Goal: Information Seeking & Learning: Learn about a topic

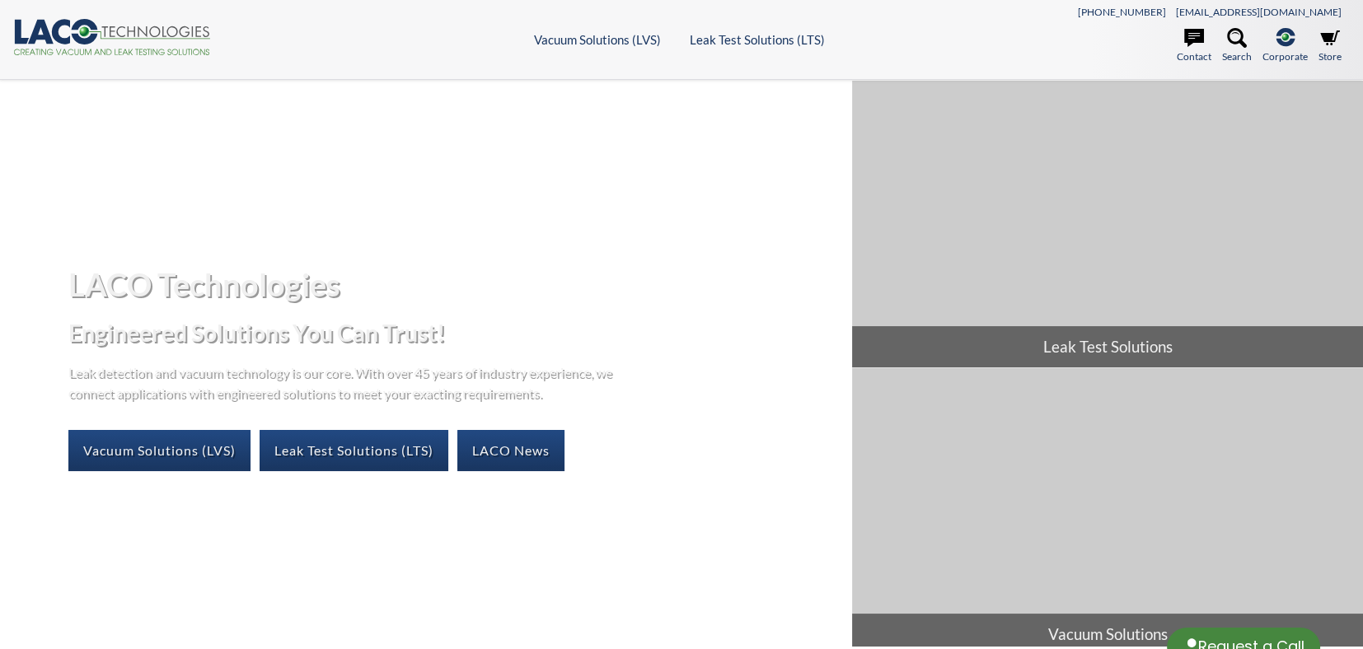
select select "Language Translate Widget"
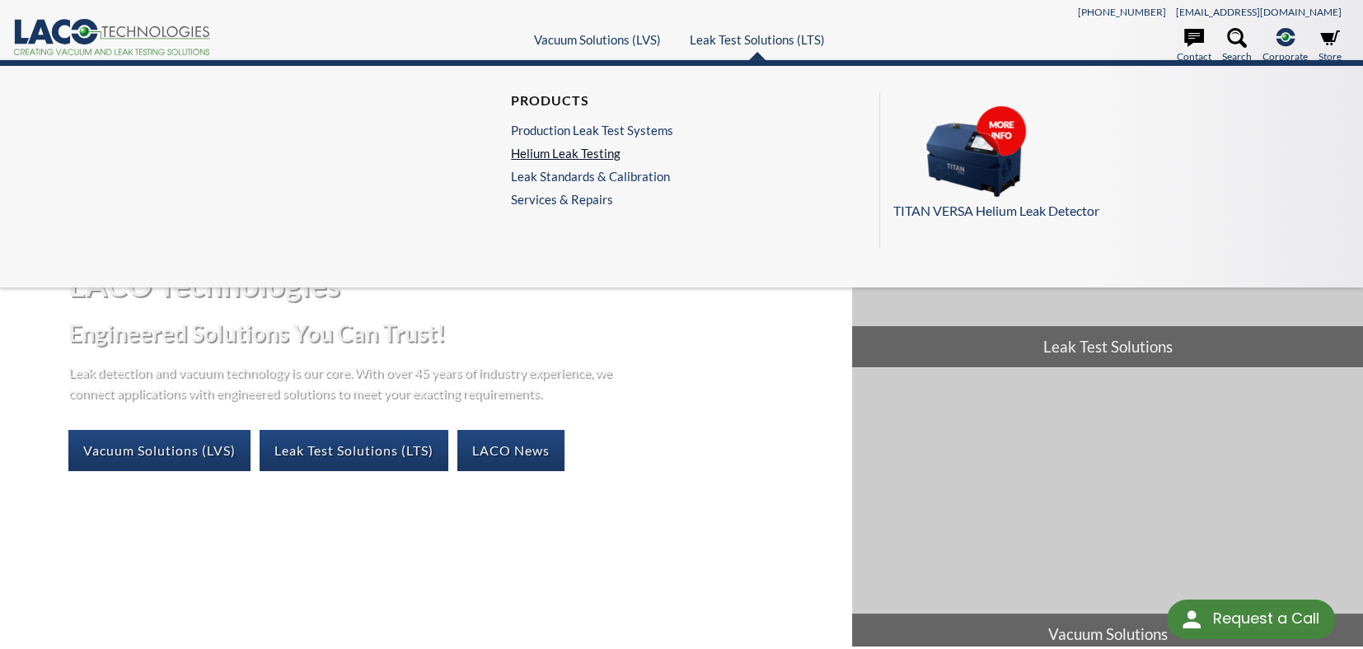
click at [594, 157] on link "Helium Leak Testing" at bounding box center [592, 153] width 162 height 15
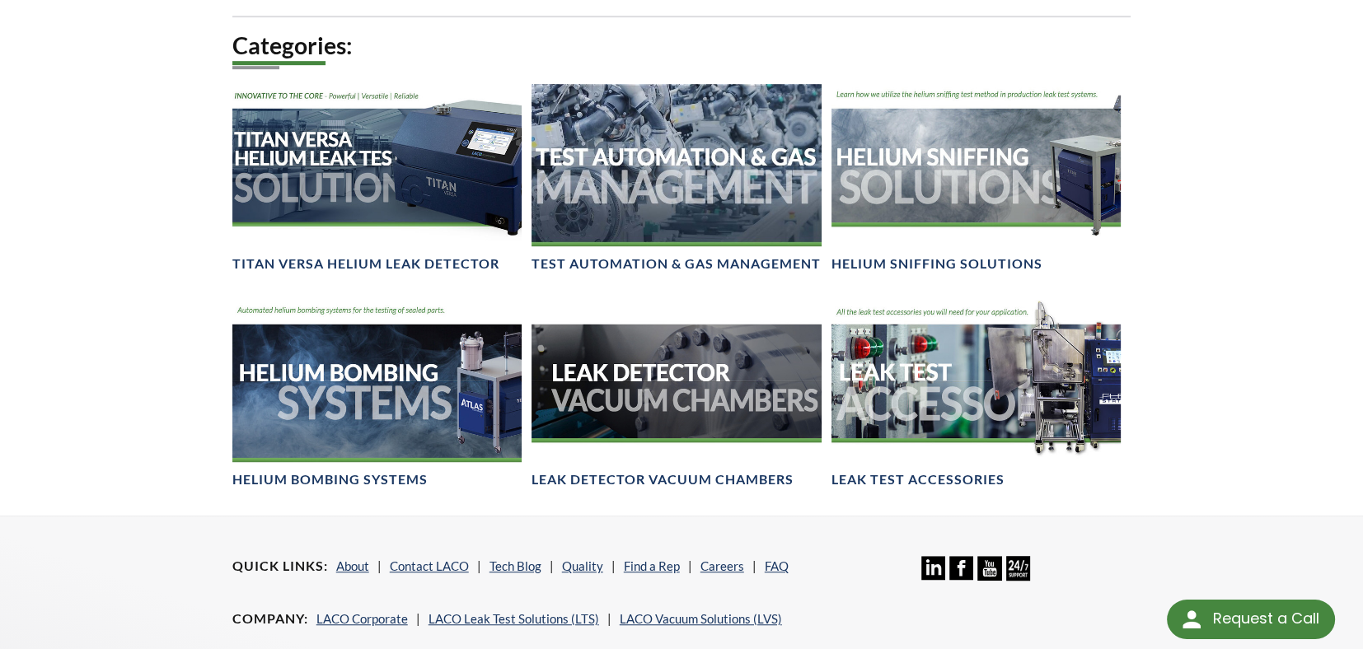
scroll to position [1153, 0]
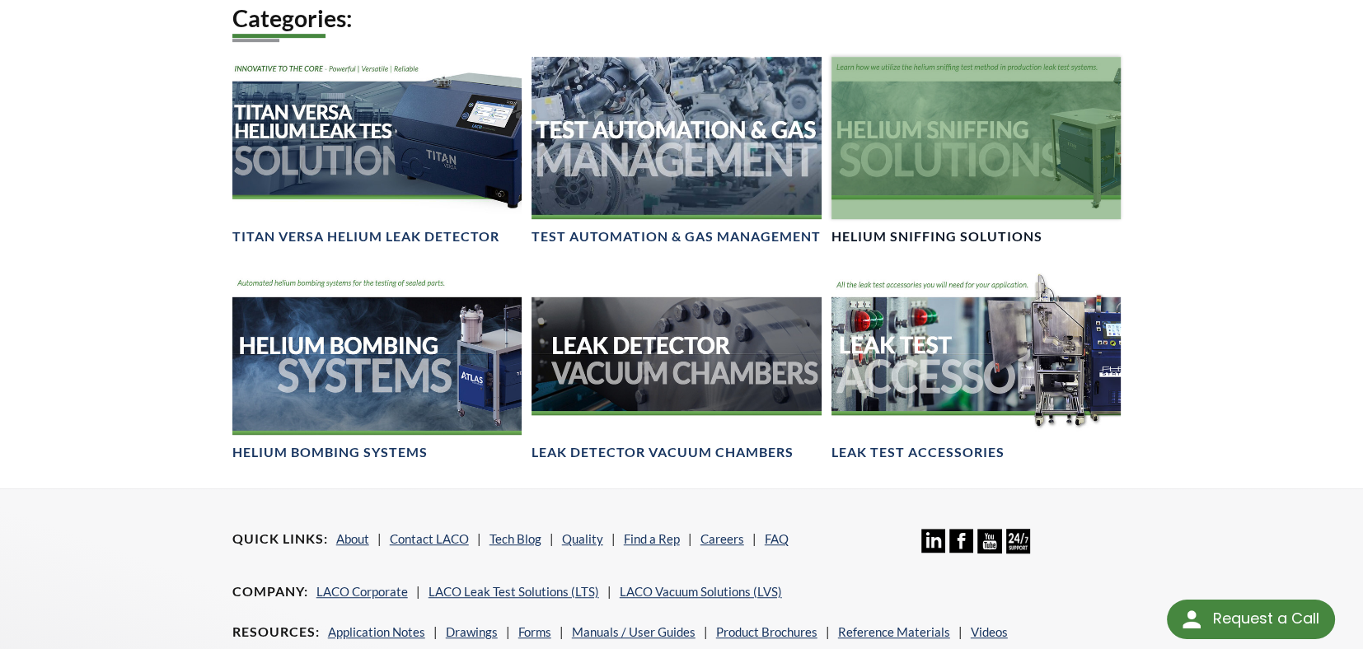
click at [1042, 157] on div at bounding box center [976, 138] width 290 height 162
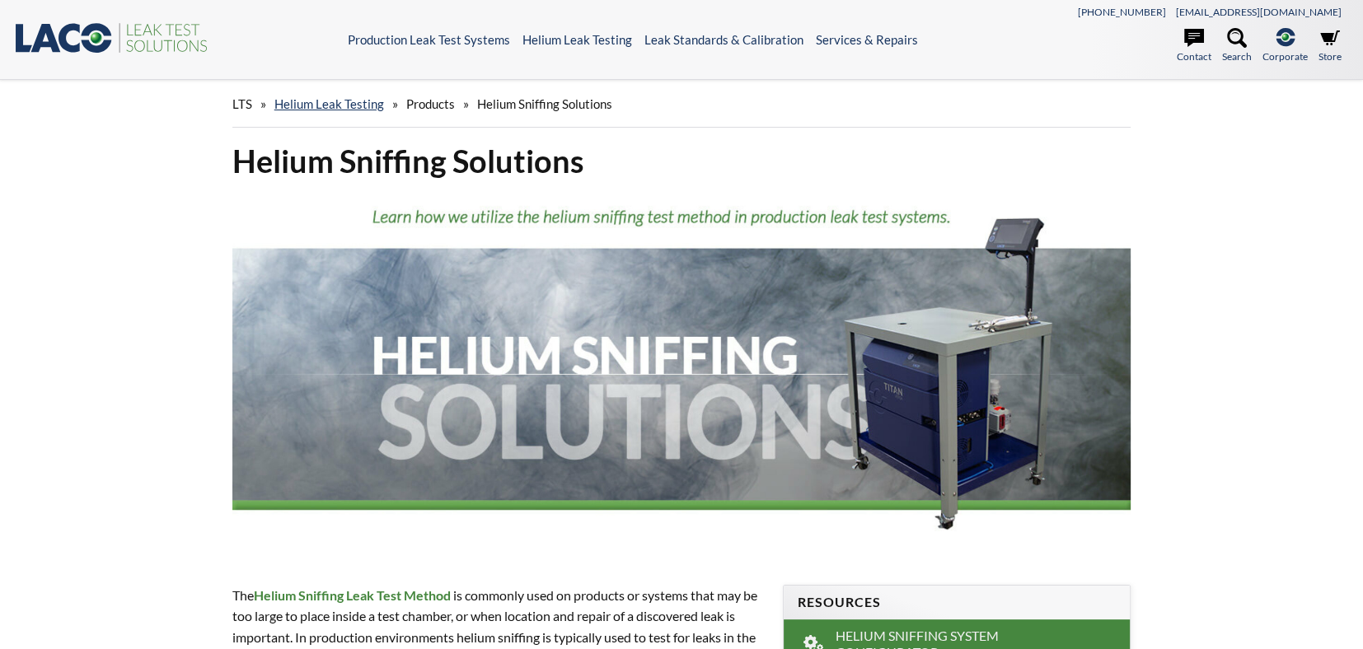
select select "Language Translate Widget"
click at [327, 105] on link "Helium Leak Testing" at bounding box center [329, 103] width 110 height 15
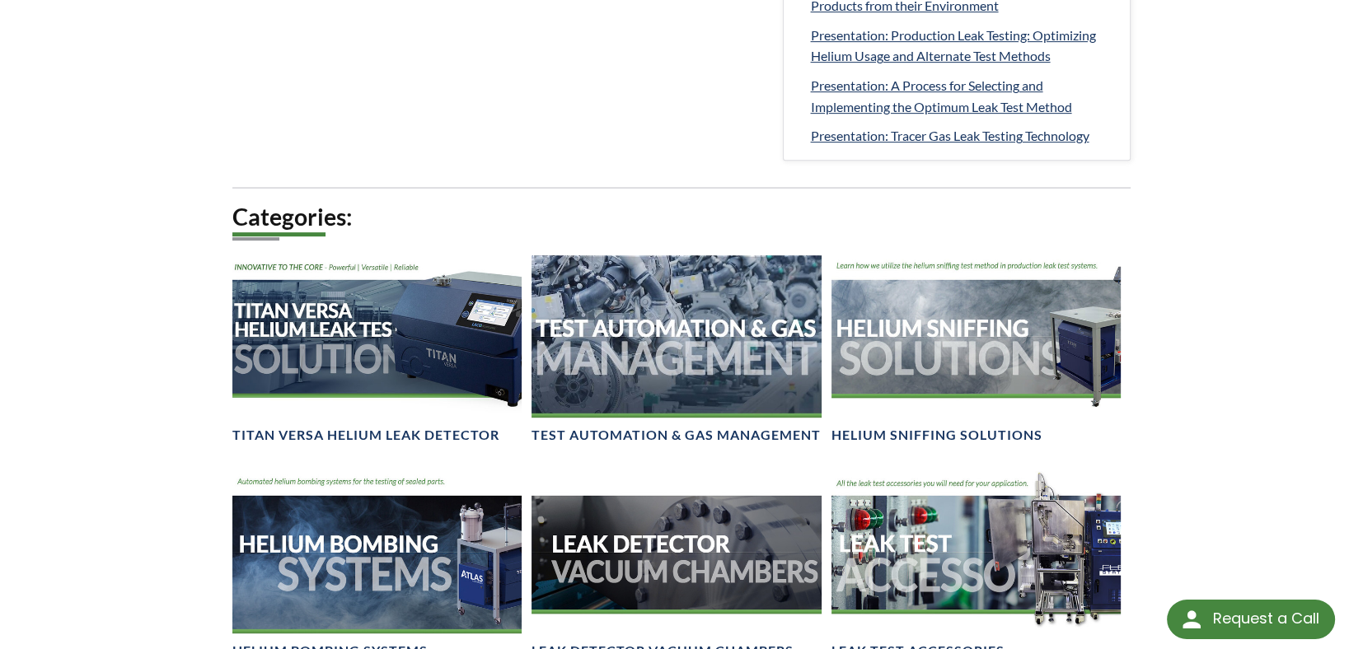
scroll to position [989, 0]
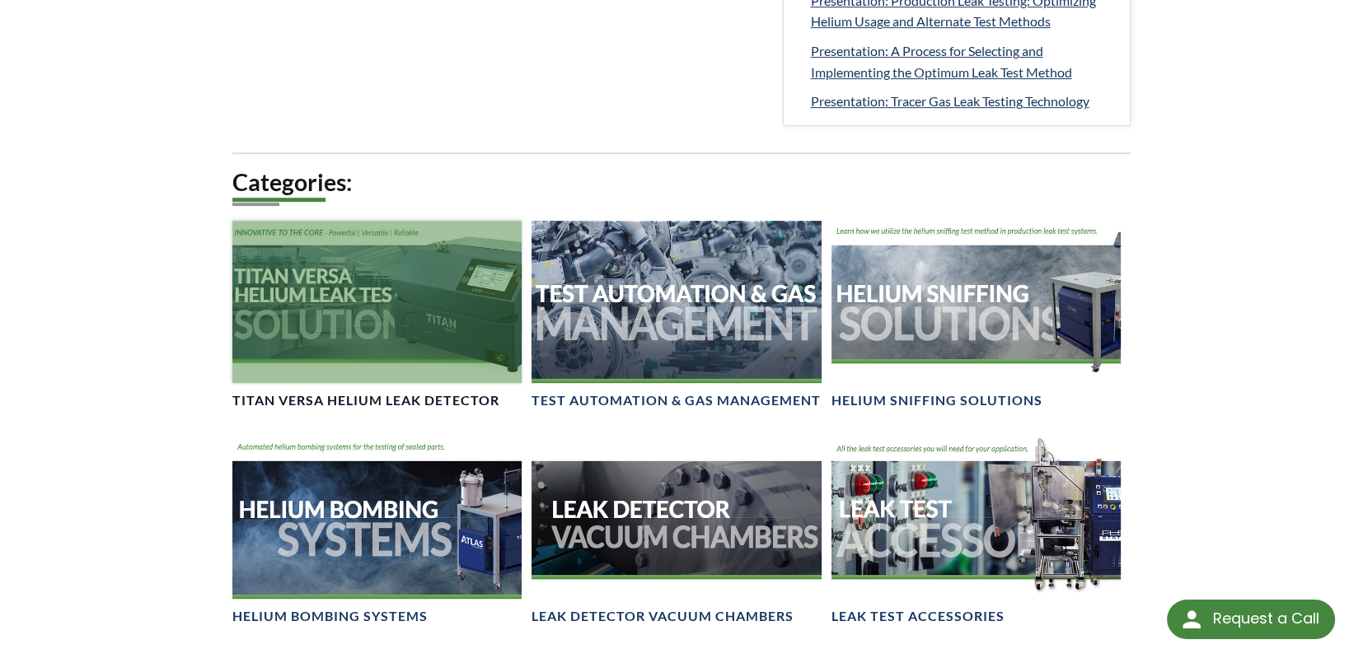
click at [358, 329] on div at bounding box center [377, 302] width 290 height 162
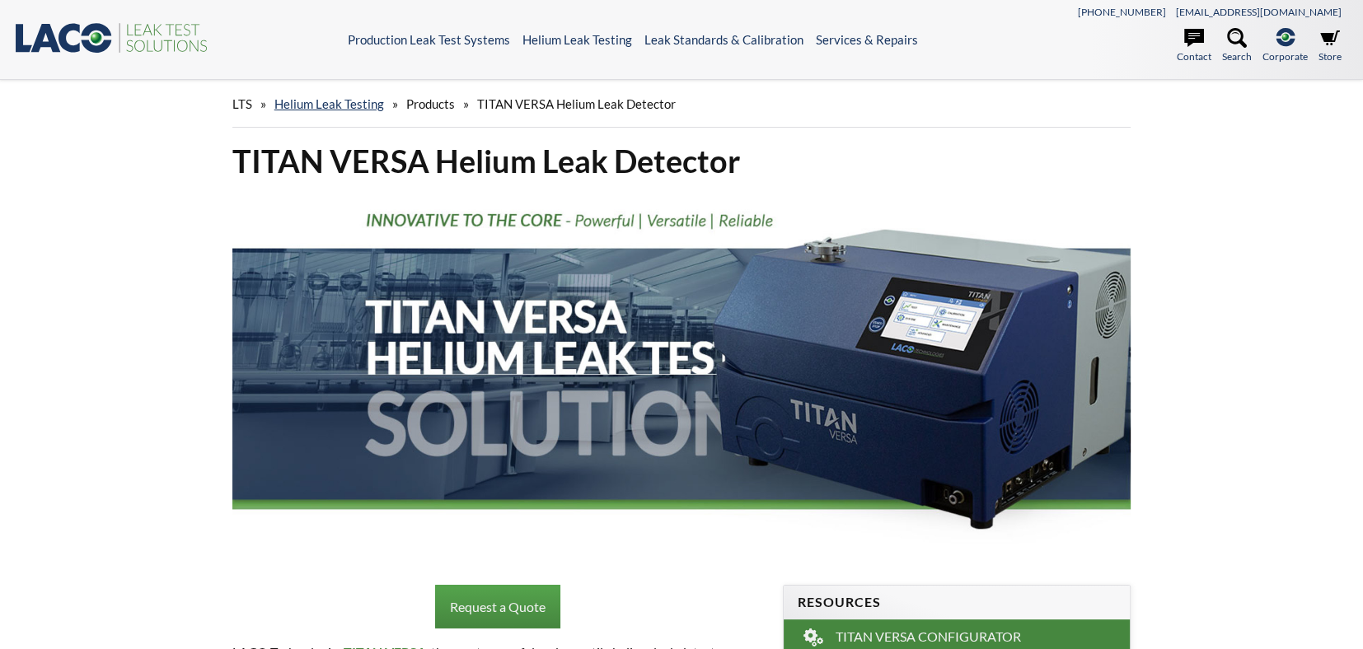
select select "Language Translate Widget"
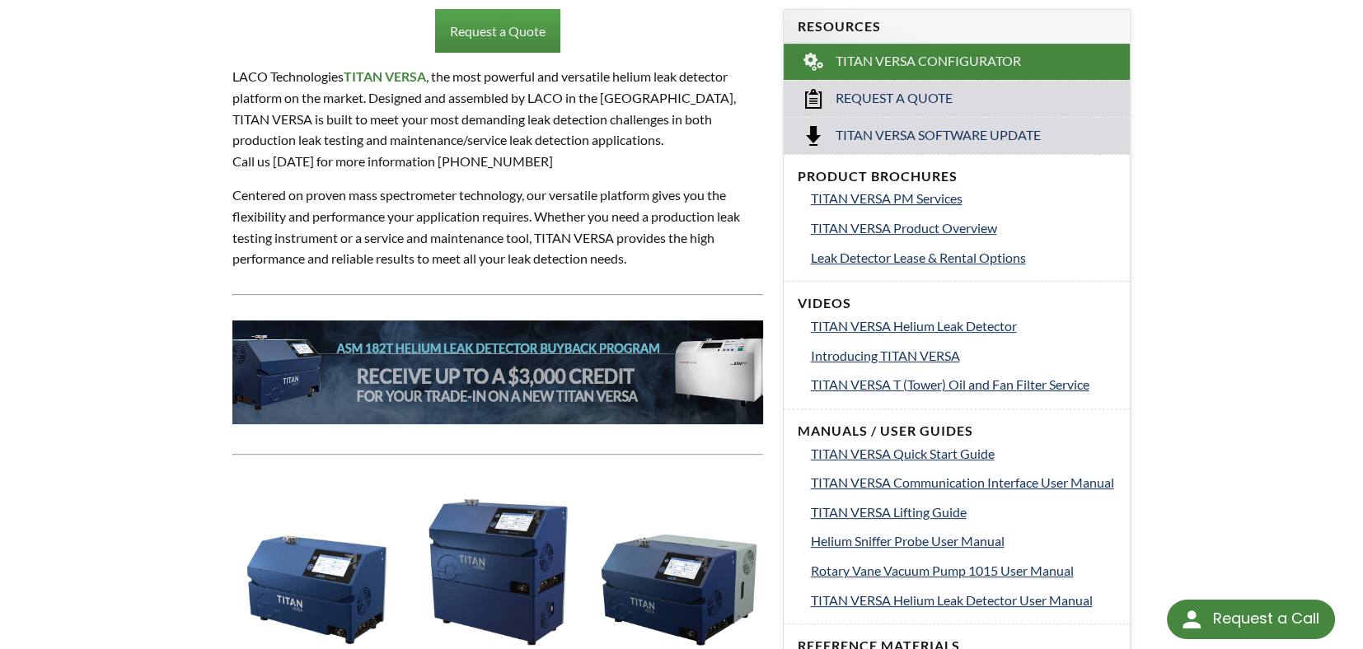
scroll to position [82, 0]
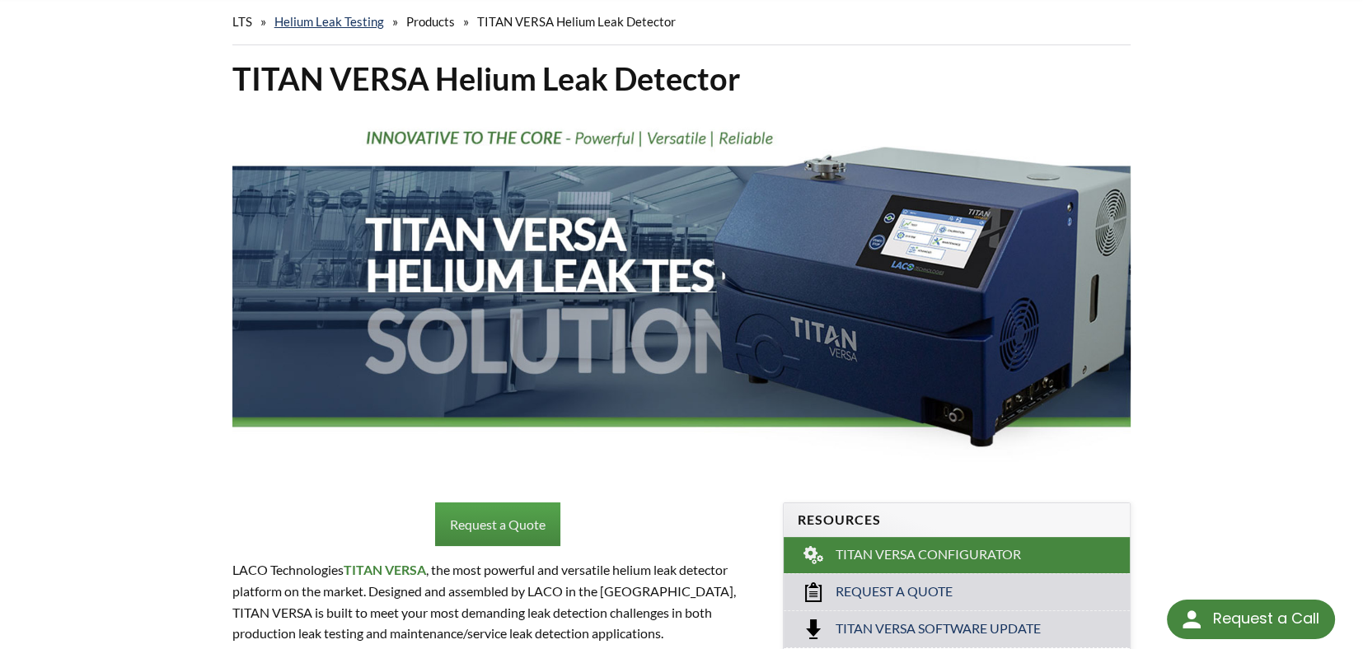
click at [328, 10] on div "LTS » Helium Leak Testing » Products » TITAN VERSA Helium Leak Detector" at bounding box center [681, 21] width 899 height 47
click at [329, 24] on link "Helium Leak Testing" at bounding box center [329, 21] width 110 height 15
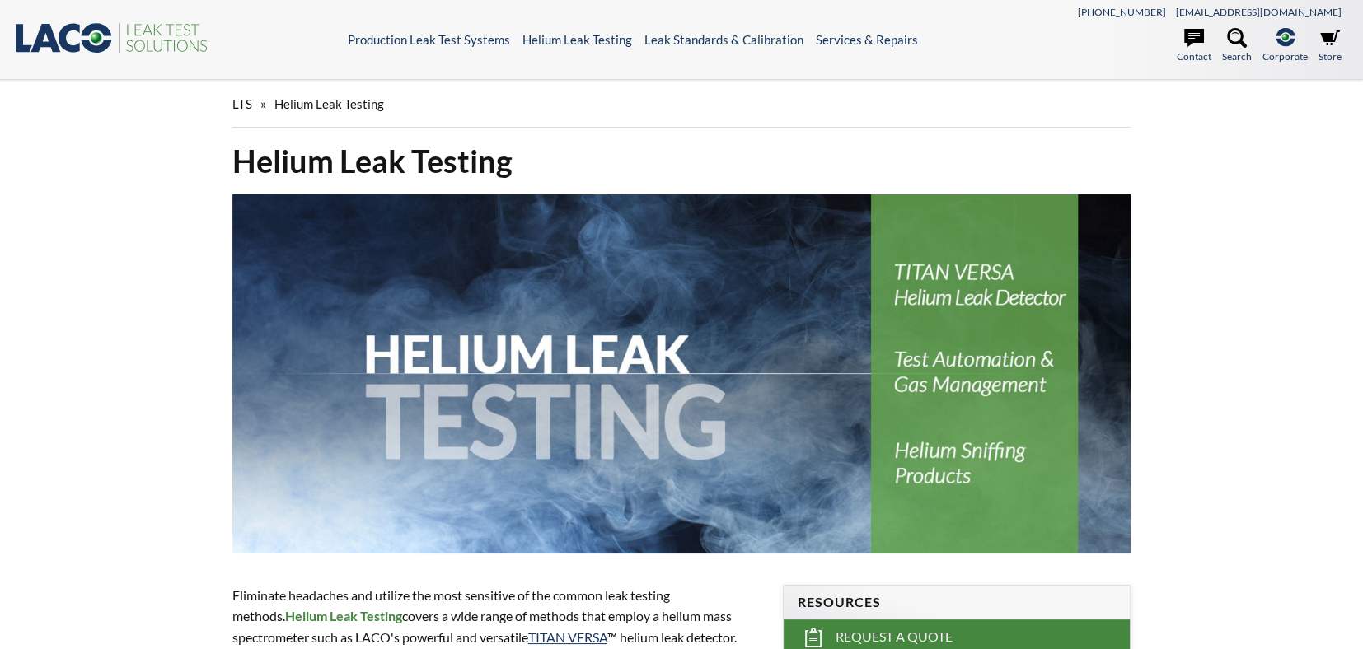
select select "Language Translate Widget"
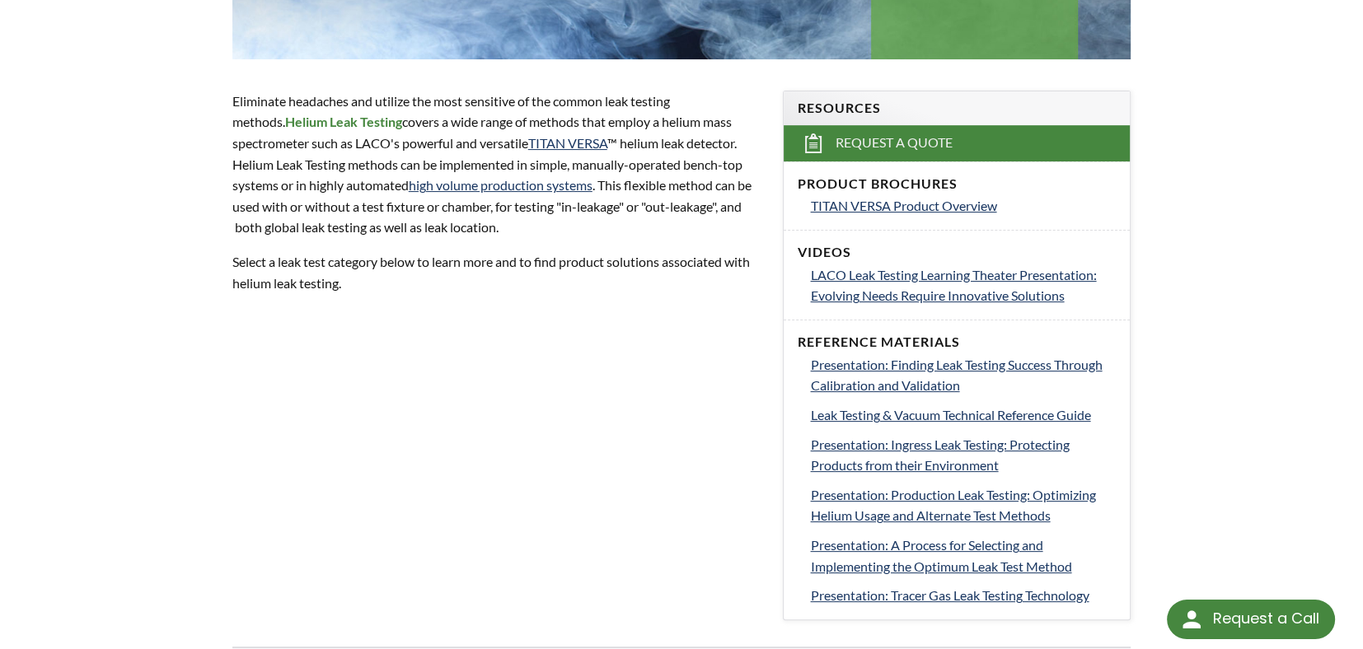
scroll to position [1236, 0]
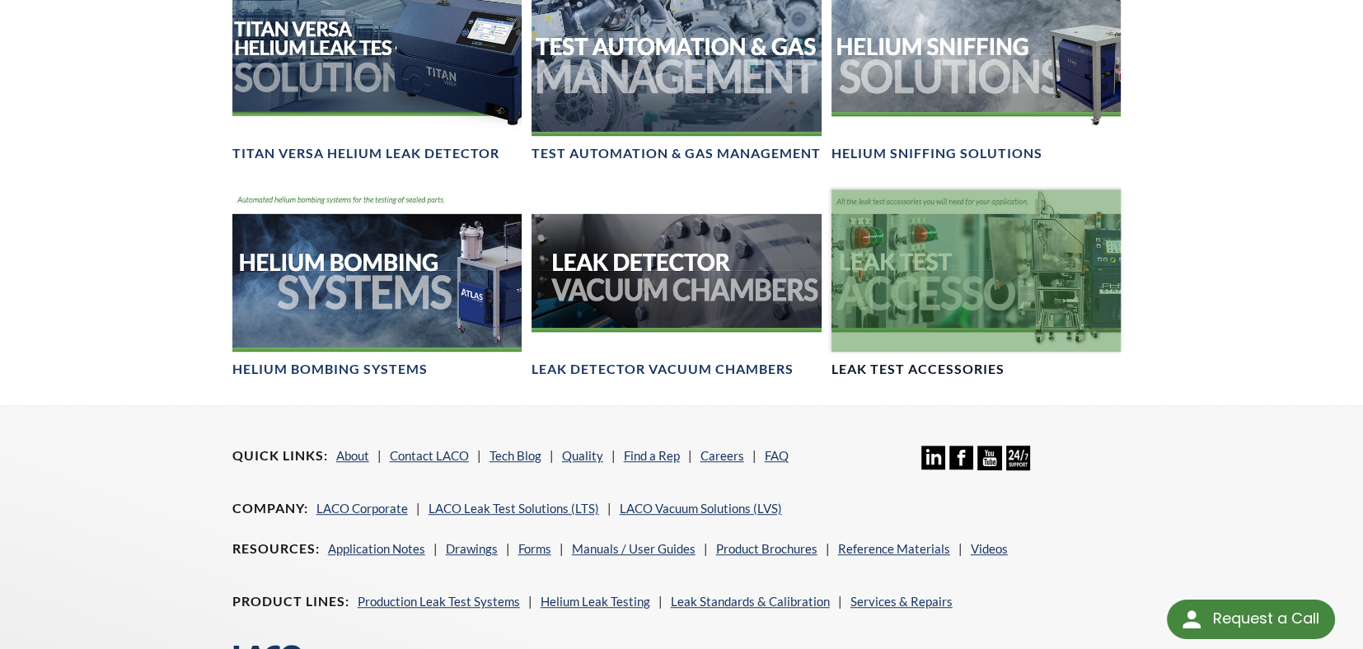
click at [971, 259] on div at bounding box center [976, 271] width 290 height 162
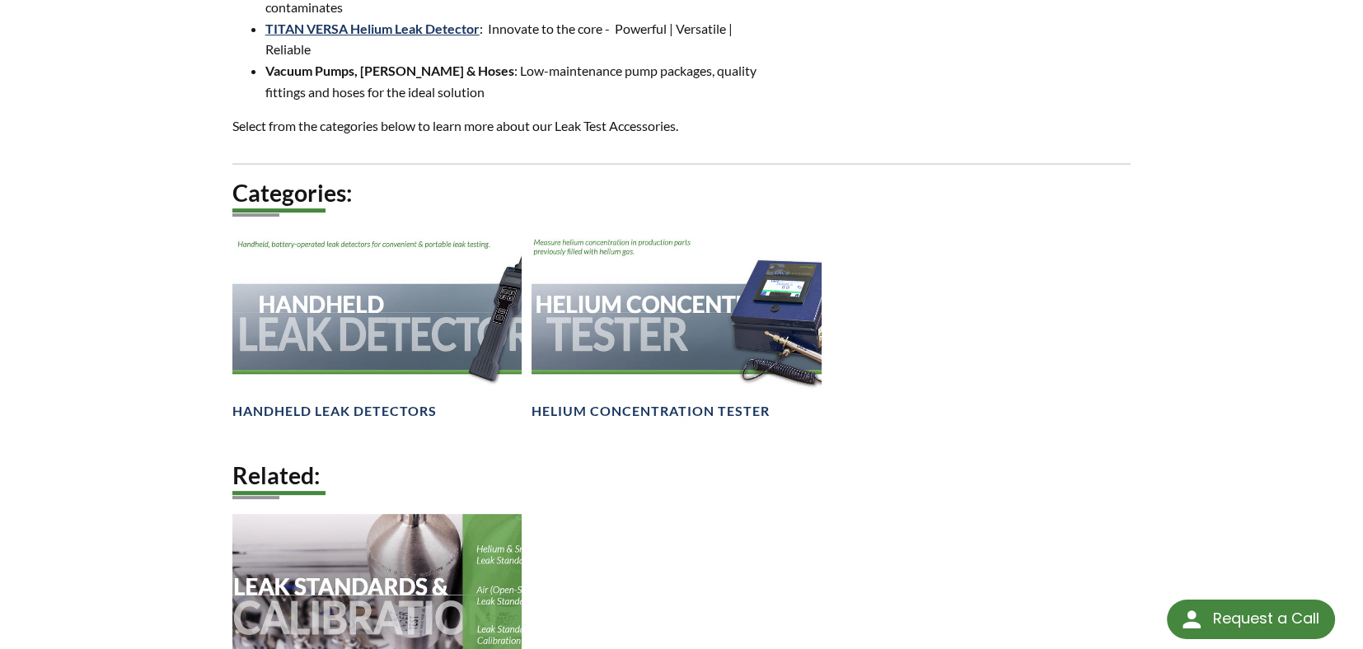
scroll to position [824, 0]
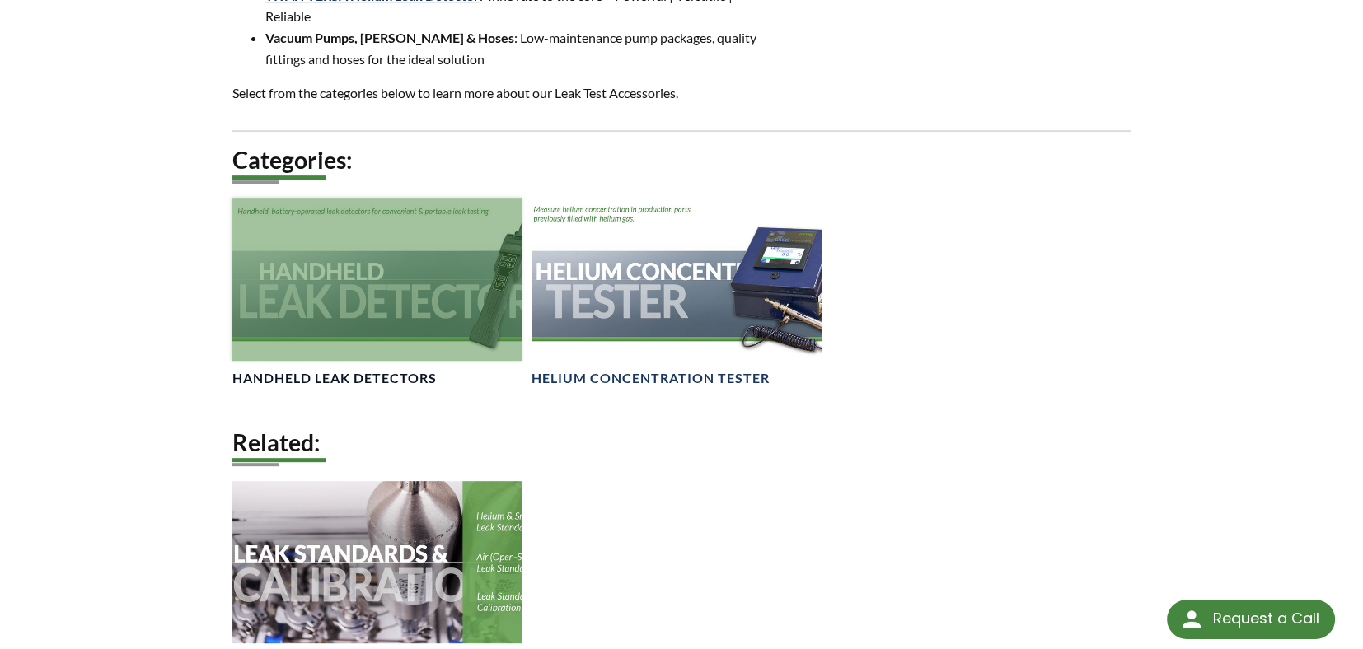
click at [388, 270] on div at bounding box center [377, 280] width 290 height 162
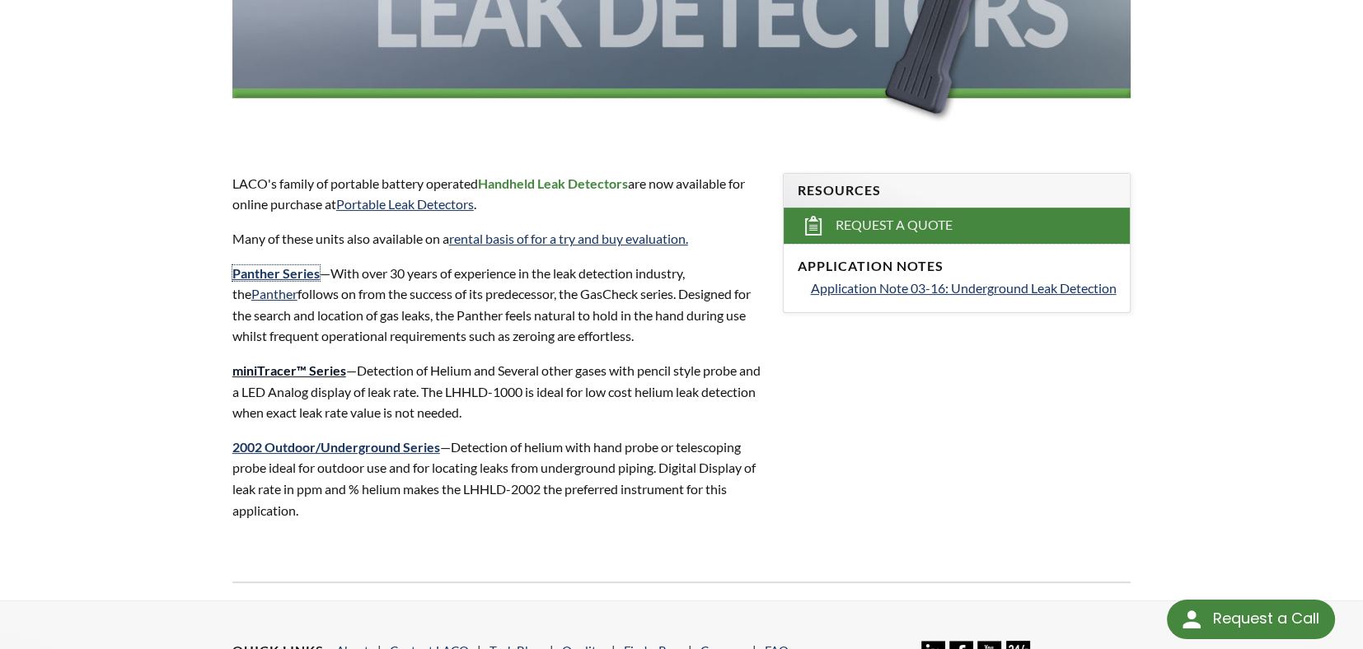
scroll to position [741, 0]
